Goal: Information Seeking & Learning: Find specific fact

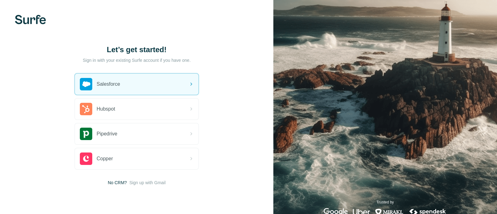
click at [120, 72] on div "Sign in with your existing Surfe account if you have one. Salesforce Hubspot Pi…" at bounding box center [137, 126] width 124 height 119
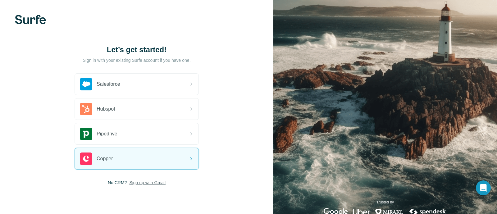
click at [133, 181] on span "Sign up with Gmail" at bounding box center [147, 182] width 36 height 6
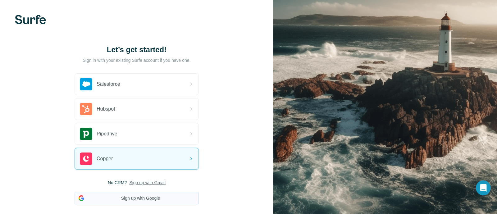
click at [135, 193] on button "Sign up with Google" at bounding box center [137, 198] width 124 height 12
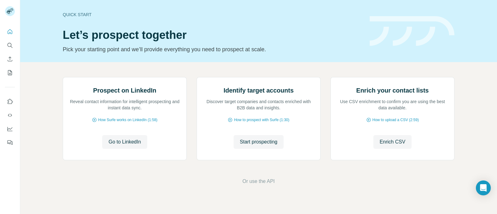
click at [16, 29] on div at bounding box center [10, 85] width 20 height 126
click at [10, 30] on icon "Quick start" at bounding box center [10, 32] width 6 height 6
click at [9, 29] on icon "Quick start" at bounding box center [10, 32] width 6 height 6
click at [8, 32] on icon "Quick start" at bounding box center [10, 32] width 6 height 6
click at [9, 42] on icon "Search" at bounding box center [10, 45] width 6 height 6
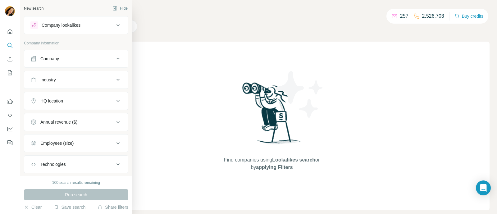
click at [50, 60] on div "Company" at bounding box center [49, 59] width 19 height 6
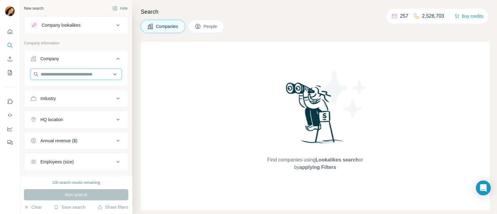
click at [69, 76] on input "text" at bounding box center [75, 74] width 91 height 11
paste input "**********"
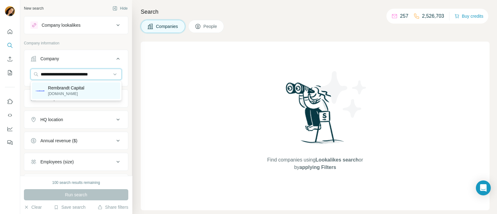
type input "**********"
click at [87, 86] on div "Rembrandt Capital rembrandt.capital" at bounding box center [76, 90] width 88 height 17
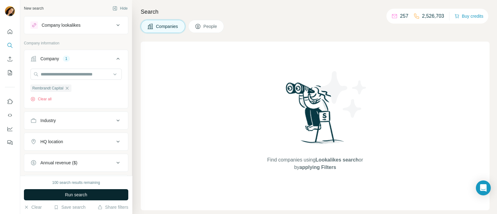
click at [73, 193] on span "Run search" at bounding box center [76, 195] width 22 height 6
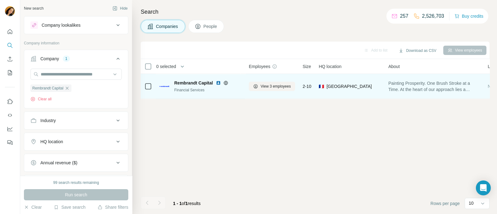
click at [143, 86] on td at bounding box center [148, 86] width 15 height 25
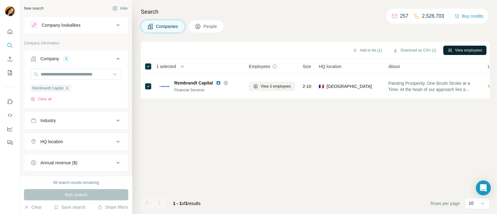
click at [459, 46] on button "View employees" at bounding box center [464, 50] width 43 height 9
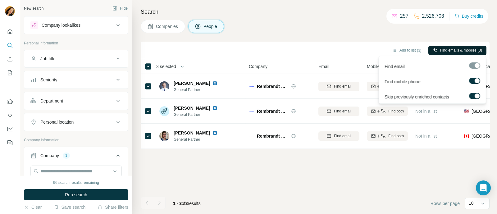
click at [450, 51] on span "Find emails & mobiles (3)" at bounding box center [461, 51] width 42 height 6
